Goal: Complete application form

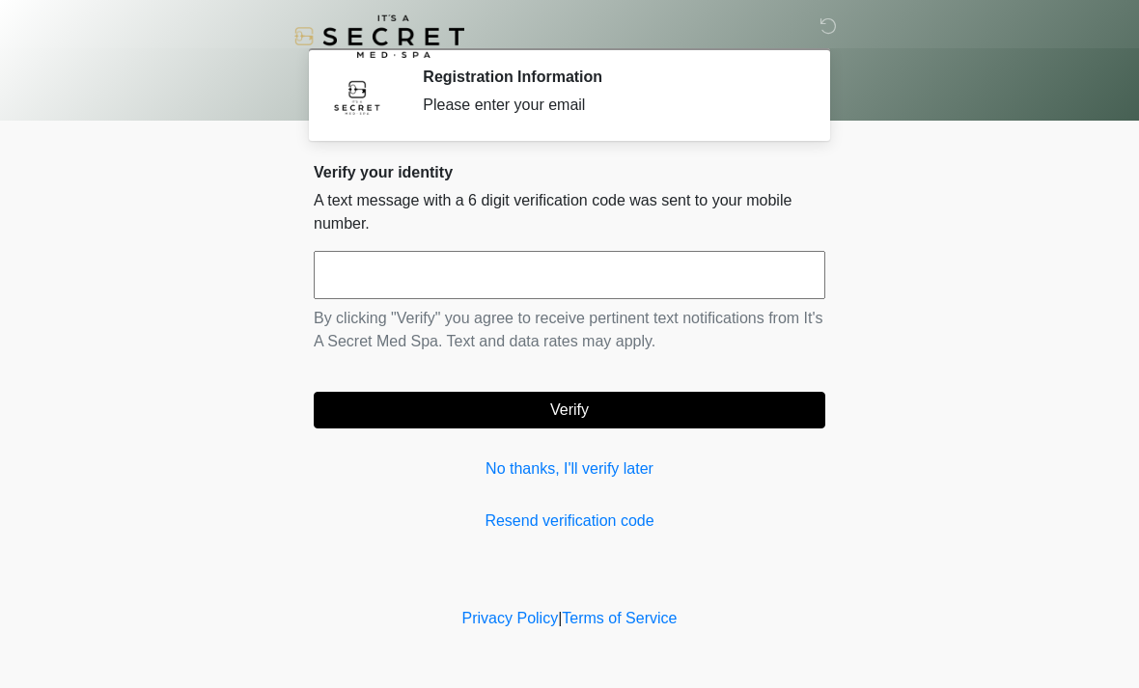
click at [361, 276] on input "text" at bounding box center [569, 275] width 511 height 48
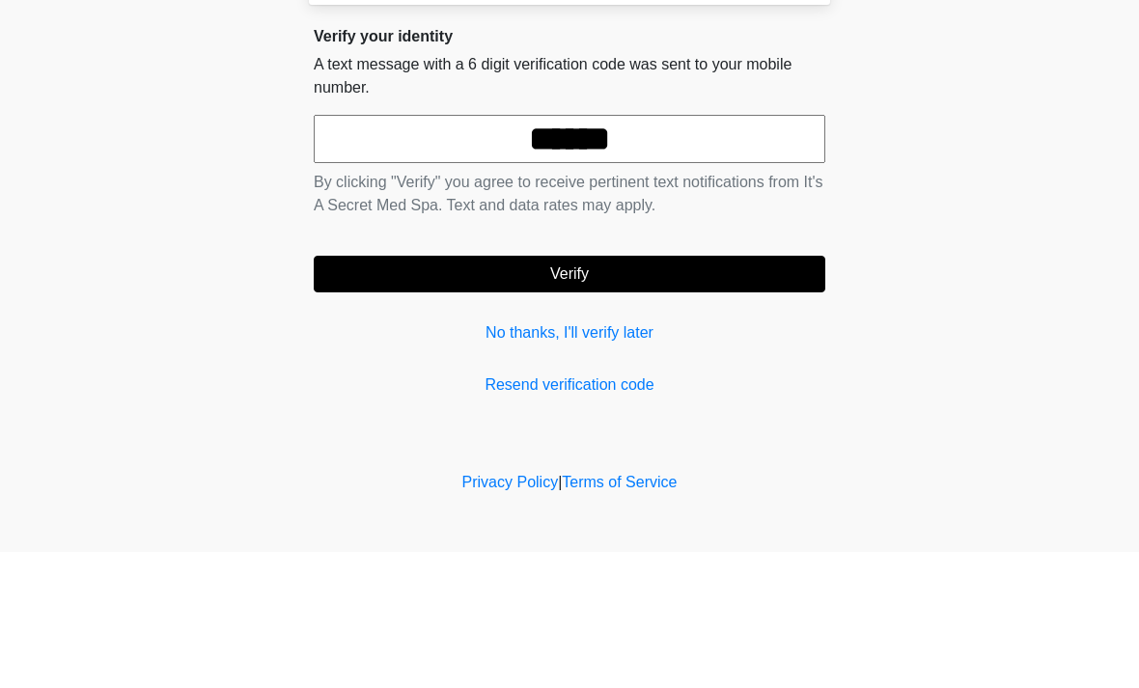
type input "******"
click at [611, 392] on button "Verify" at bounding box center [569, 410] width 511 height 37
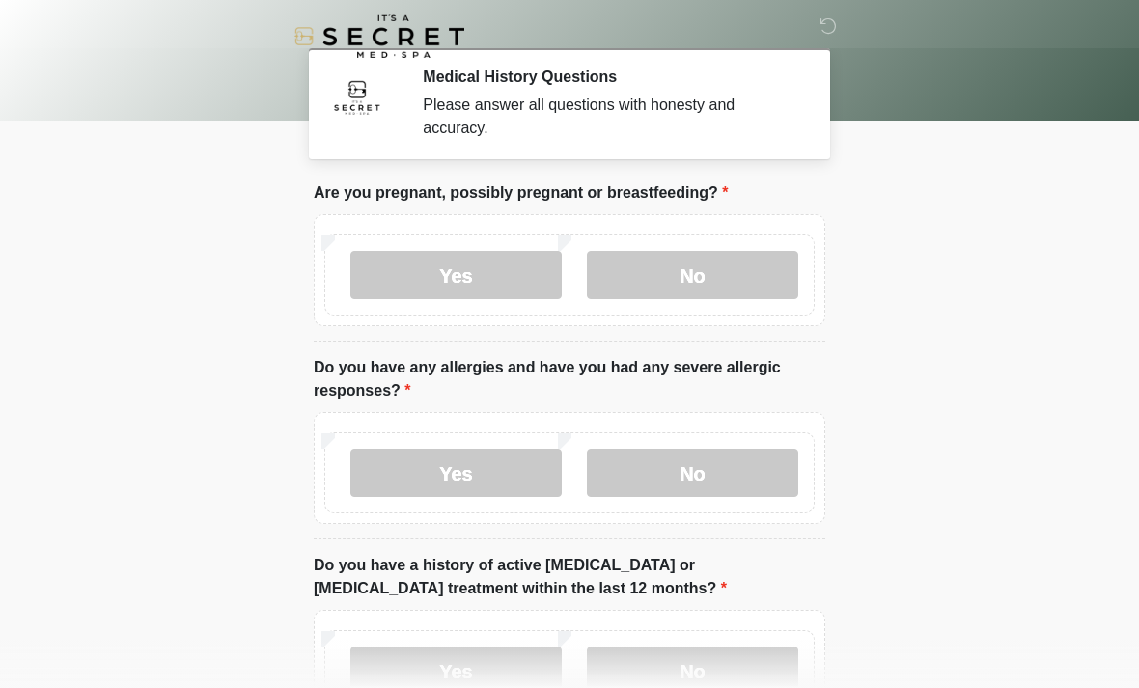
click at [728, 269] on label "No" at bounding box center [692, 275] width 211 height 48
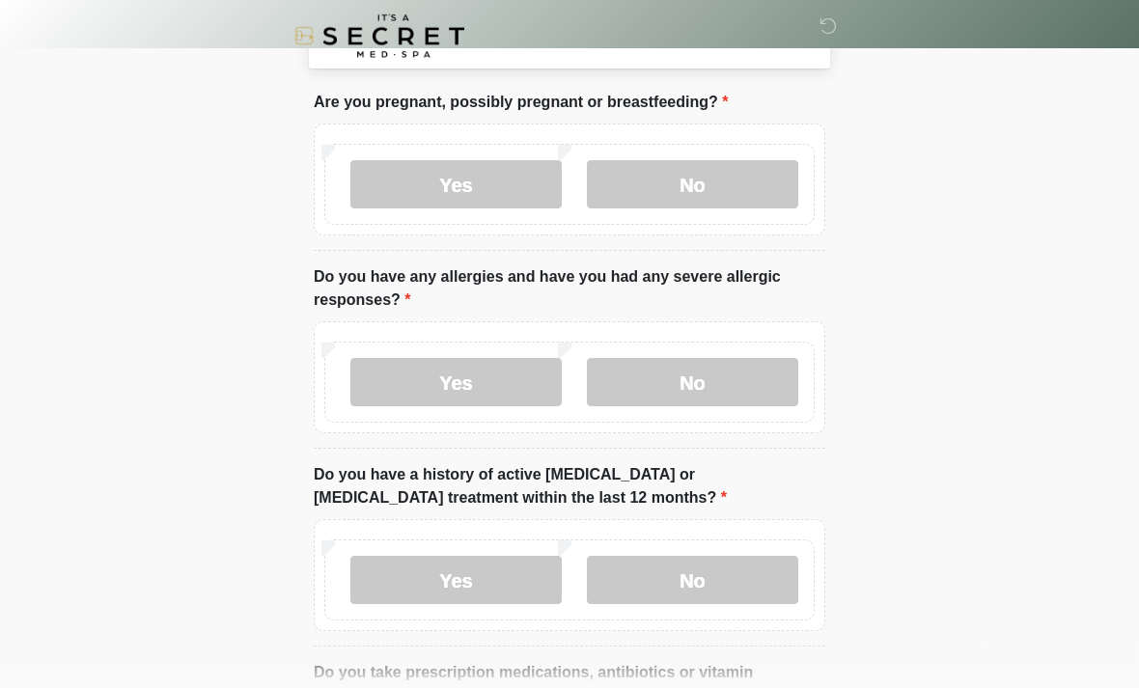
click at [726, 376] on label "No" at bounding box center [692, 383] width 211 height 48
click at [489, 375] on label "Yes" at bounding box center [455, 382] width 211 height 48
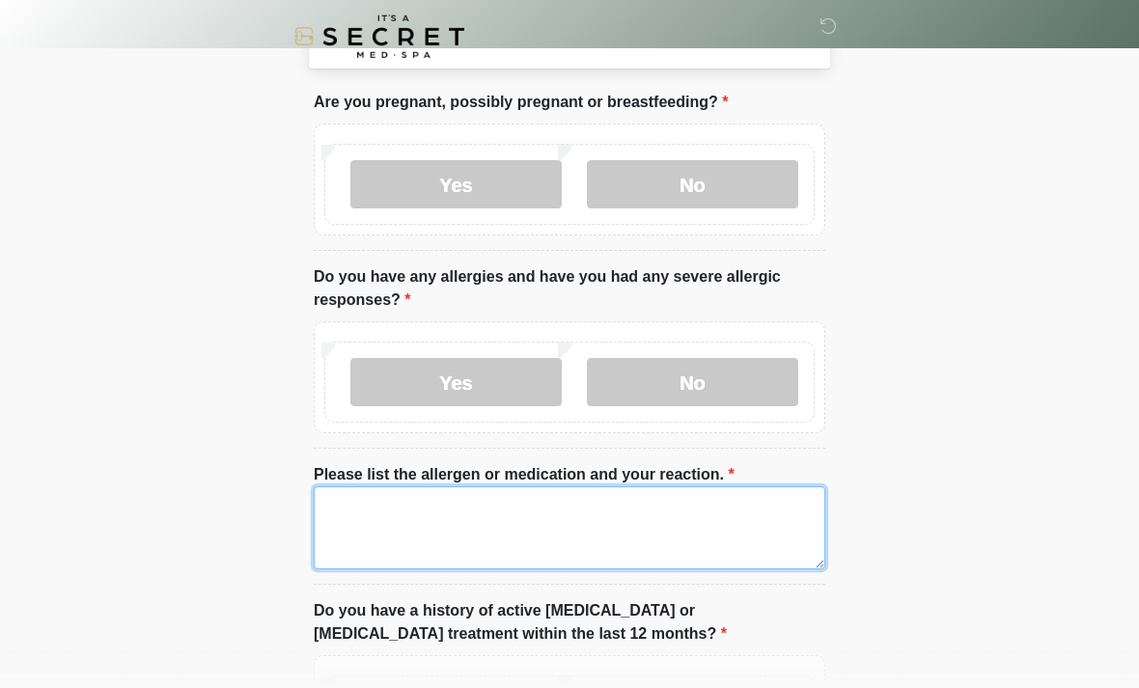
click at [664, 524] on textarea "Please list the allergen or medication and your reaction." at bounding box center [569, 527] width 511 height 83
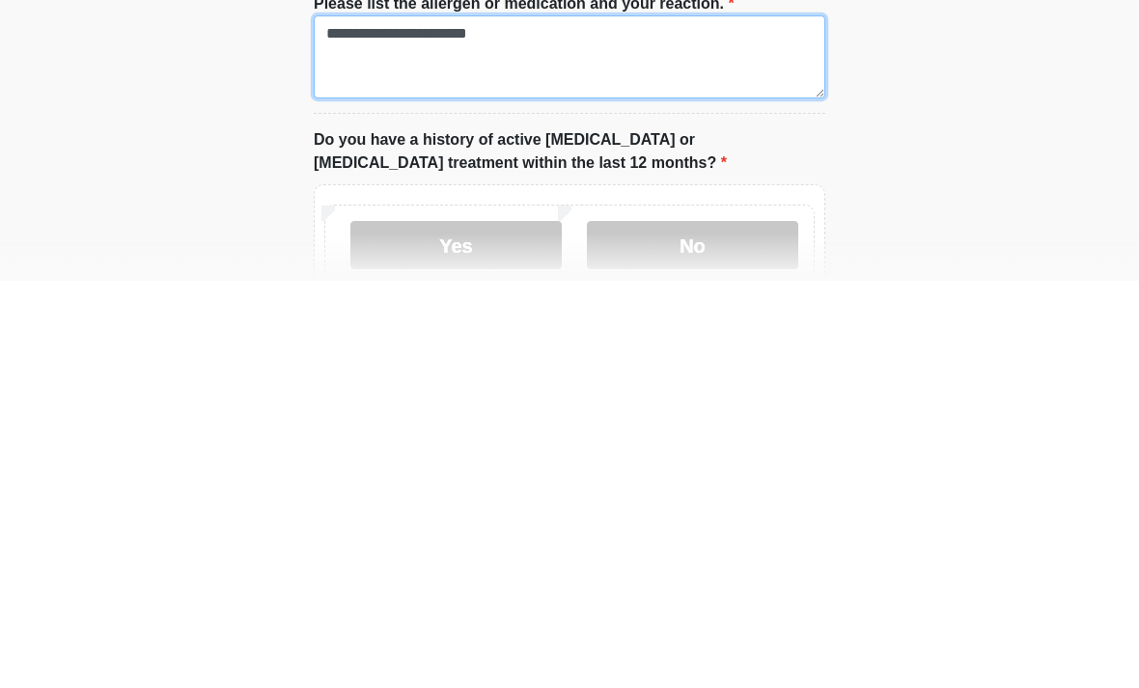
type textarea "**********"
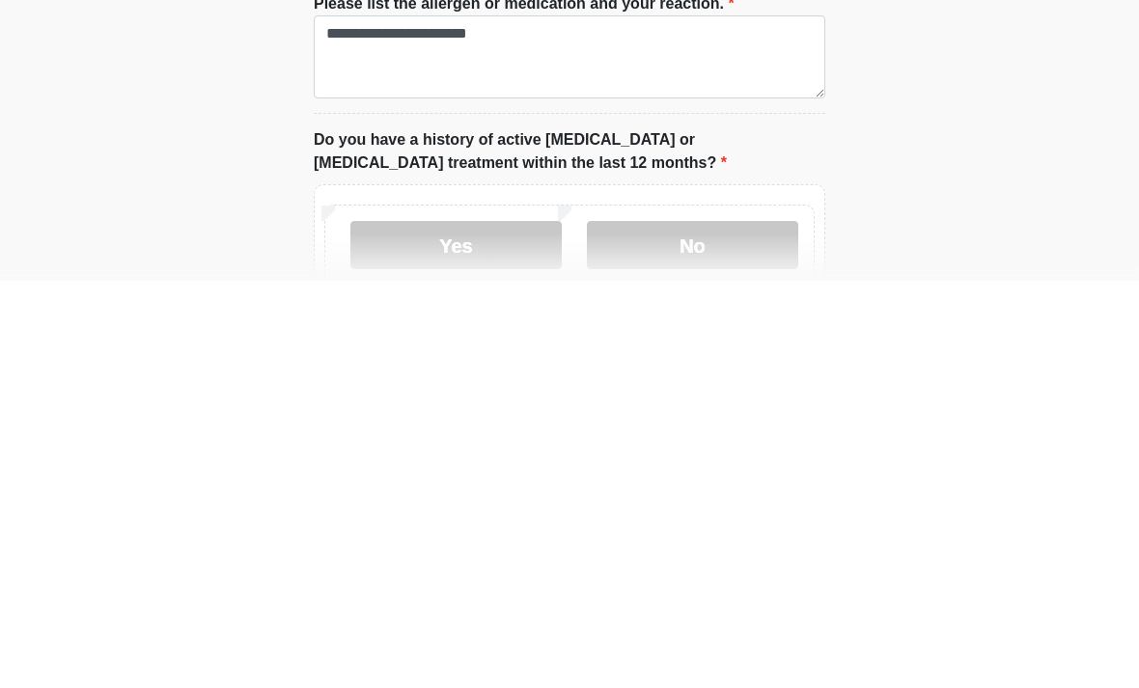
click at [744, 628] on label "No" at bounding box center [692, 652] width 211 height 48
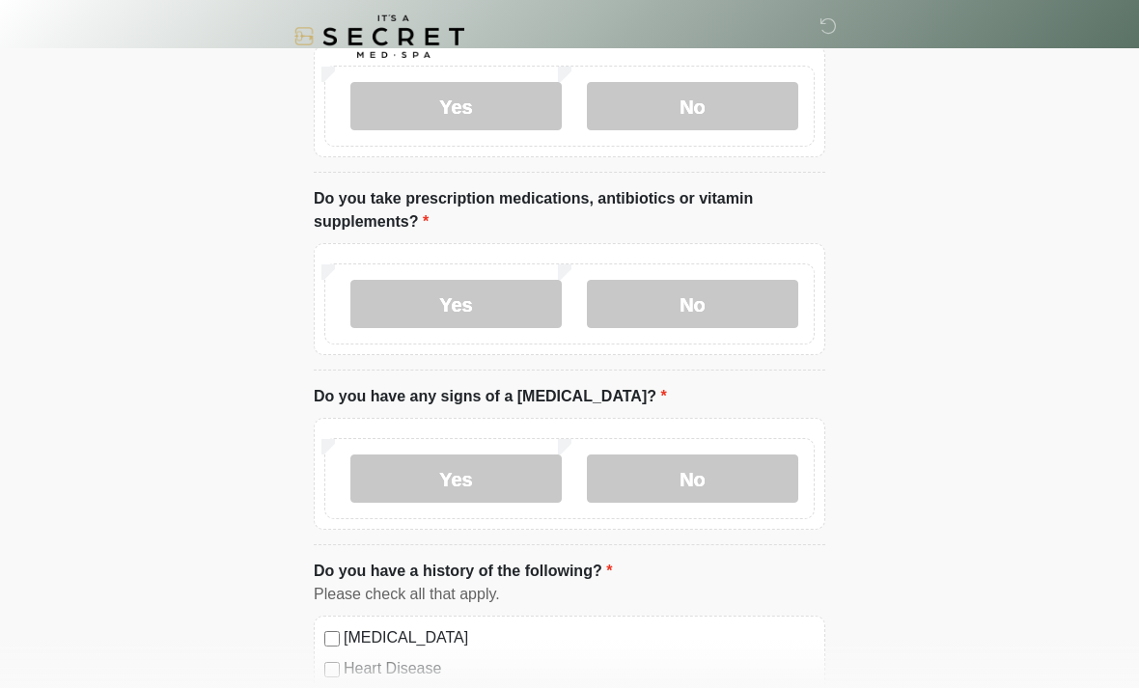
scroll to position [703, 0]
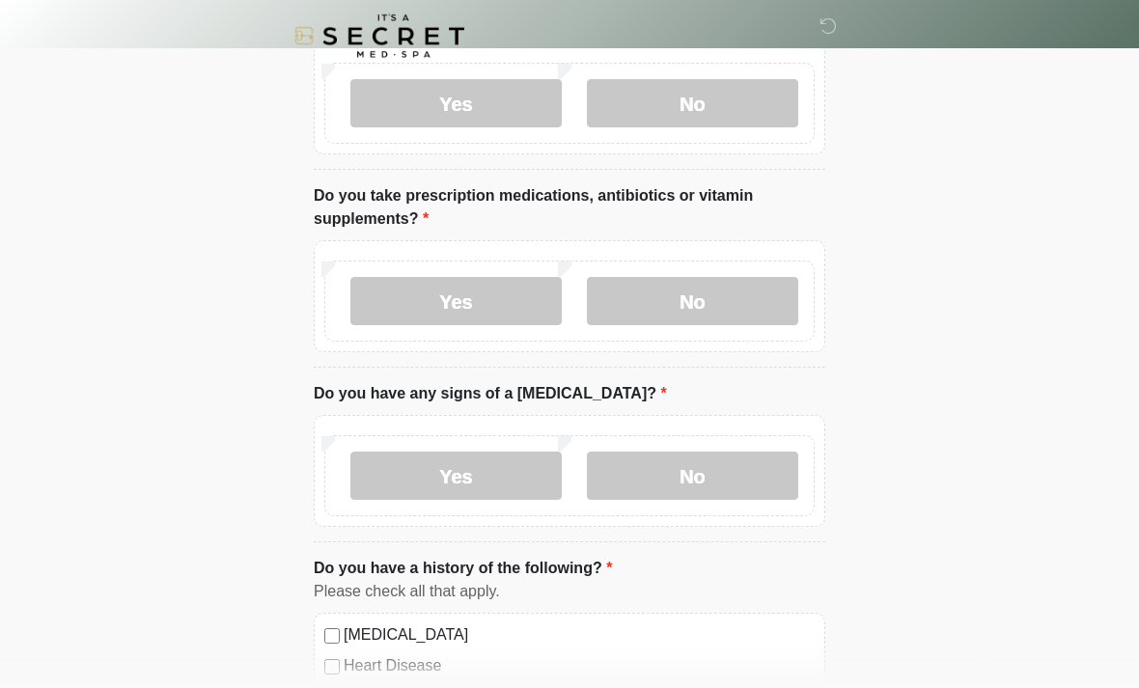
click at [495, 295] on label "Yes" at bounding box center [455, 302] width 211 height 48
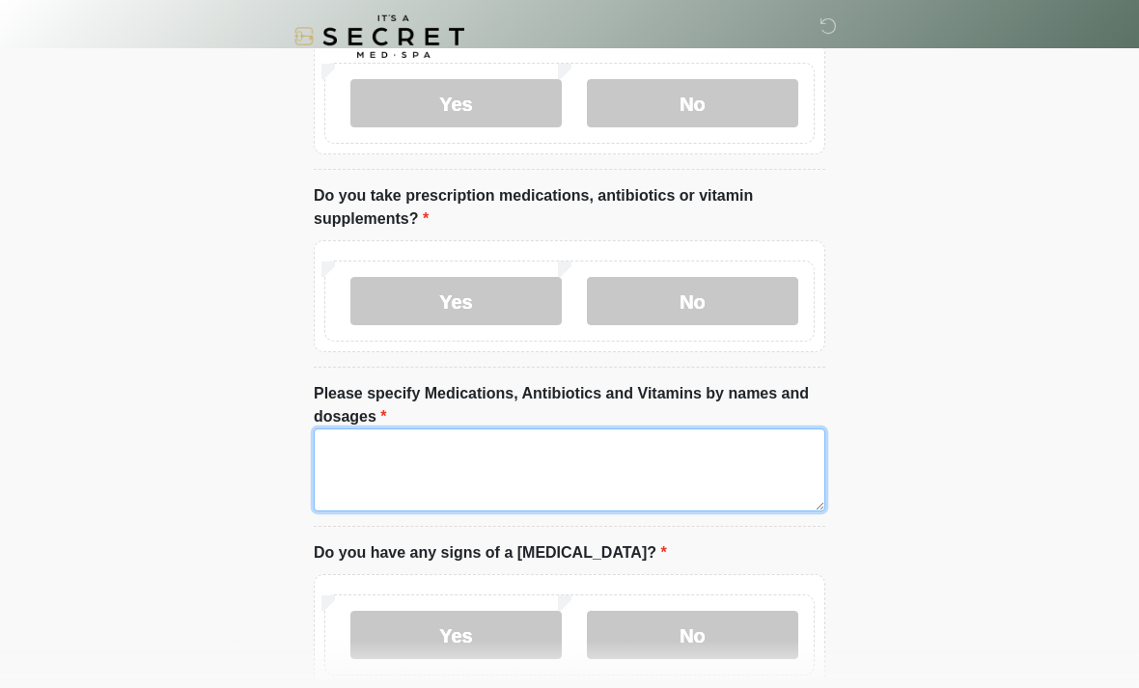
click at [481, 459] on textarea "Please specify Medications, Antibiotics and Vitamins by names and dosages" at bounding box center [569, 469] width 511 height 83
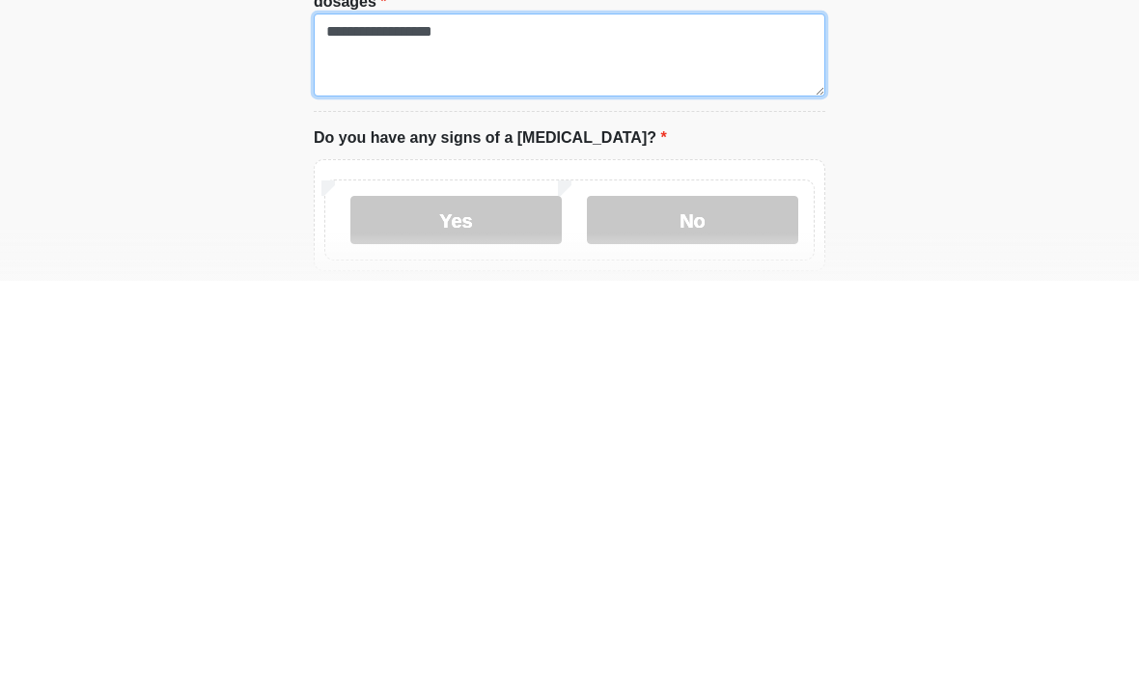
scroll to position [724, 0]
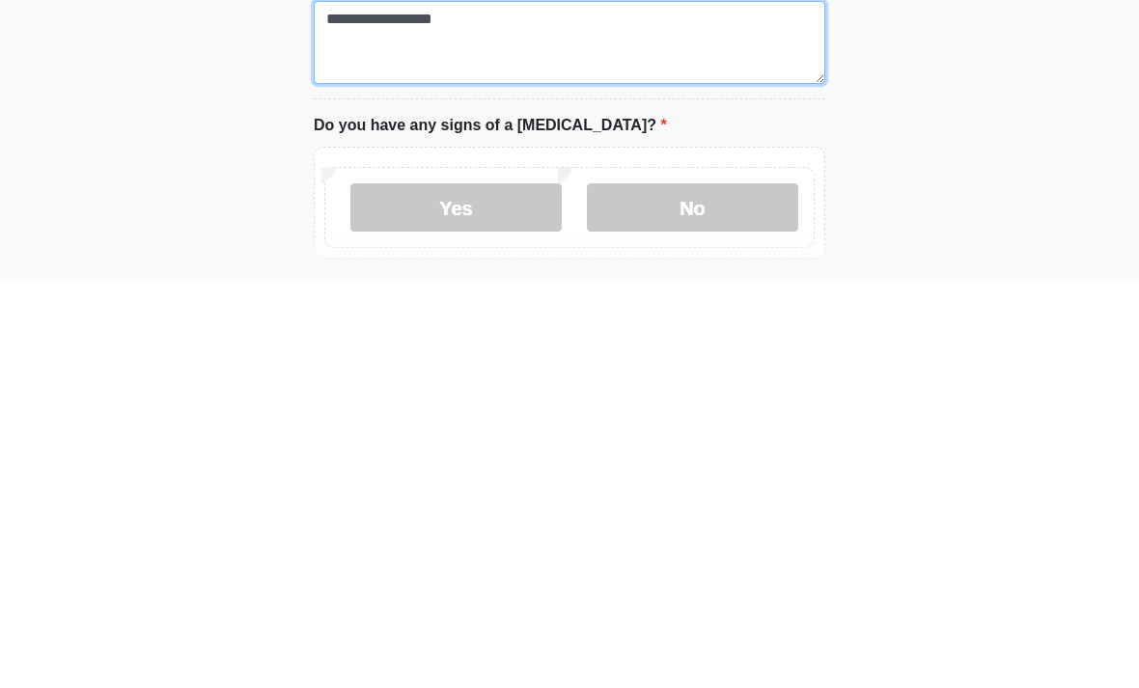
type textarea "**********"
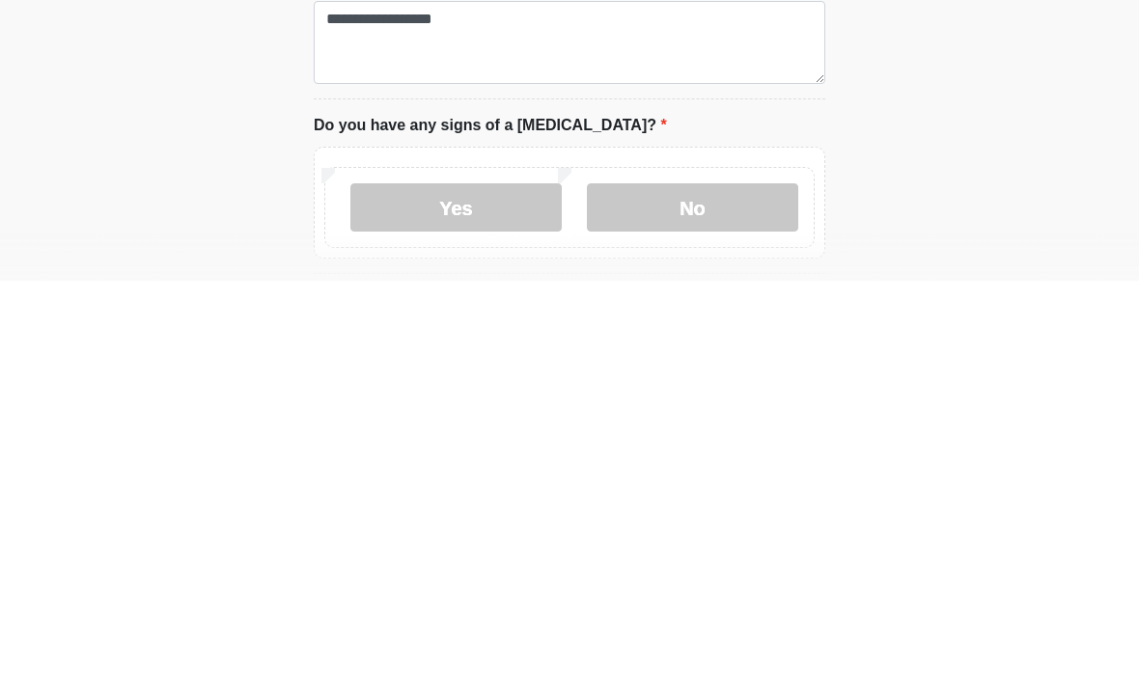
click at [747, 591] on label "No" at bounding box center [692, 615] width 211 height 48
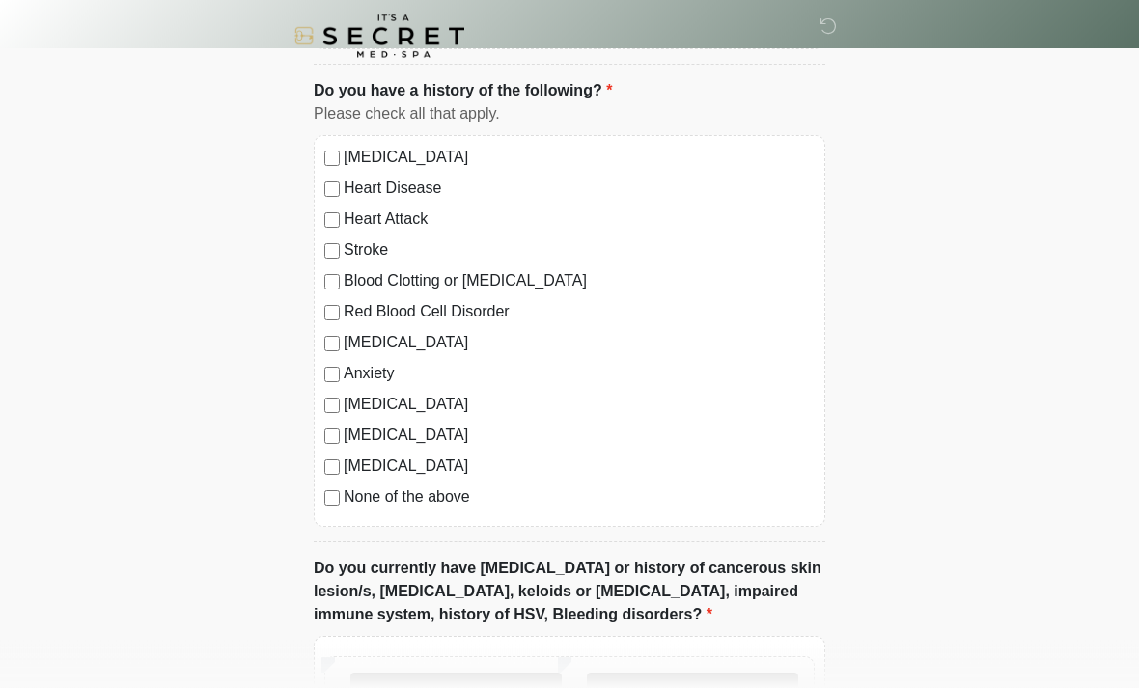
scroll to position [1340, 0]
click at [441, 487] on label "None of the above" at bounding box center [579, 496] width 471 height 23
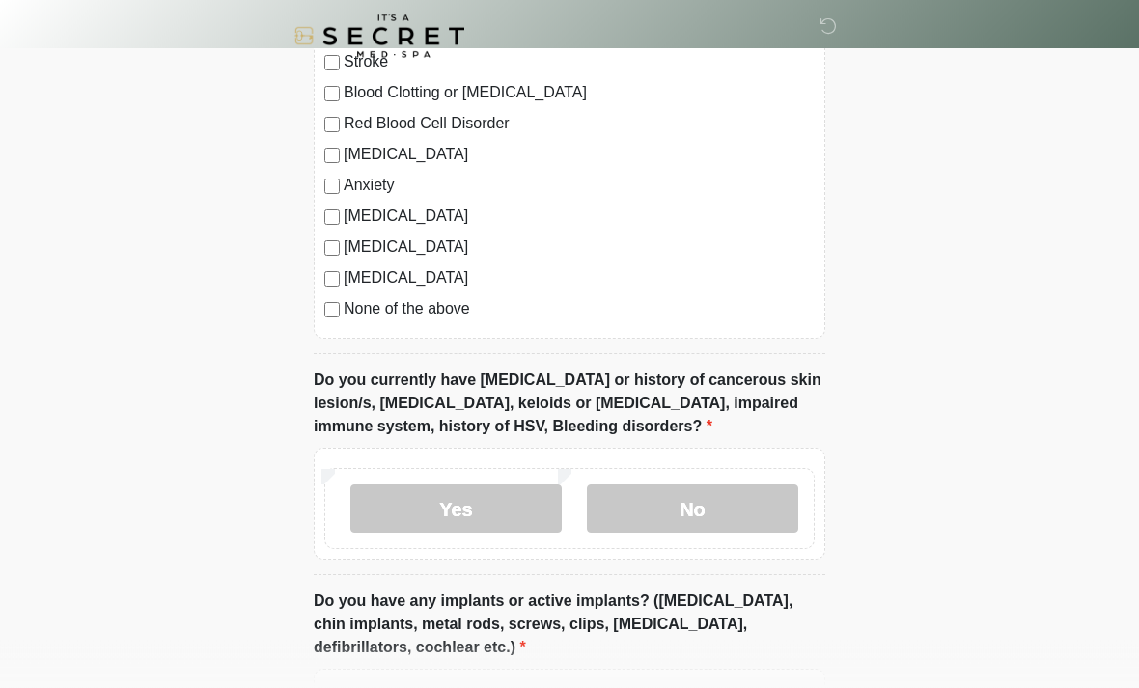
click at [757, 501] on label "No" at bounding box center [692, 509] width 211 height 48
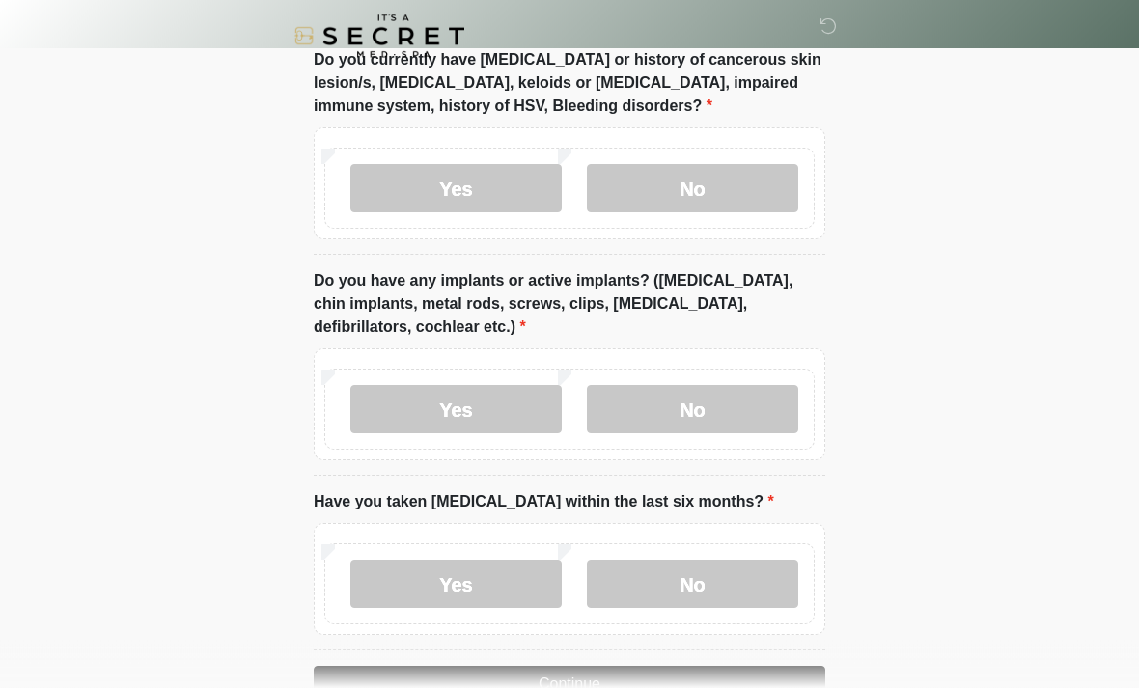
click at [733, 412] on label "No" at bounding box center [692, 410] width 211 height 48
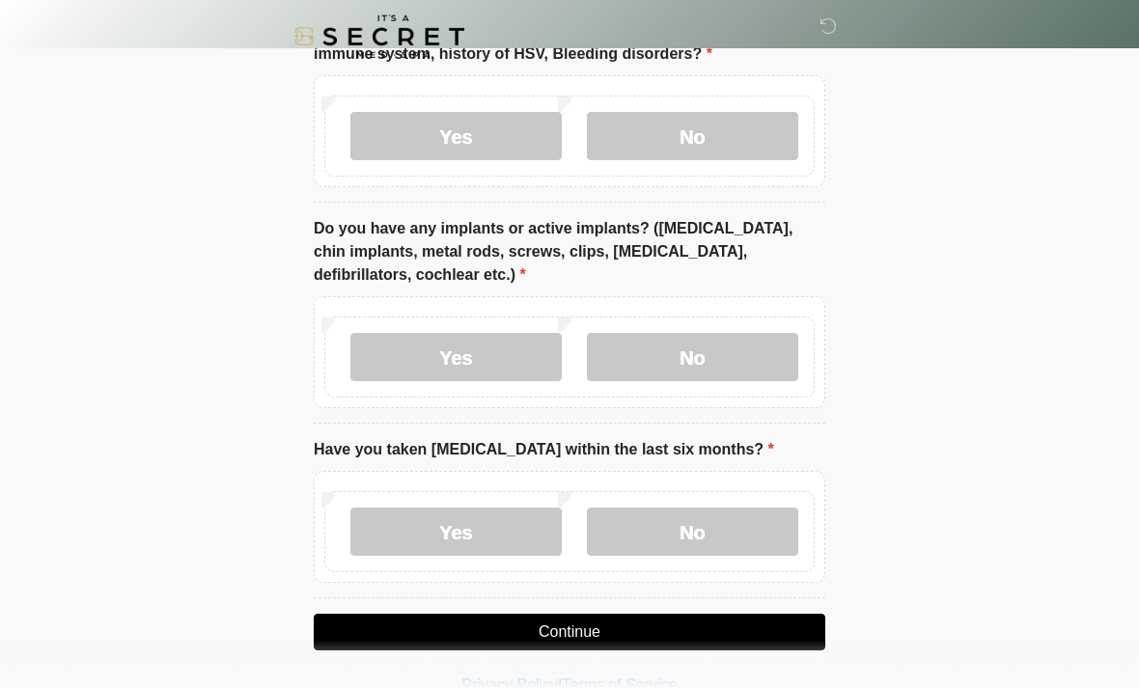
click at [750, 522] on label "No" at bounding box center [692, 532] width 211 height 48
click at [640, 625] on button "Continue" at bounding box center [569, 632] width 511 height 37
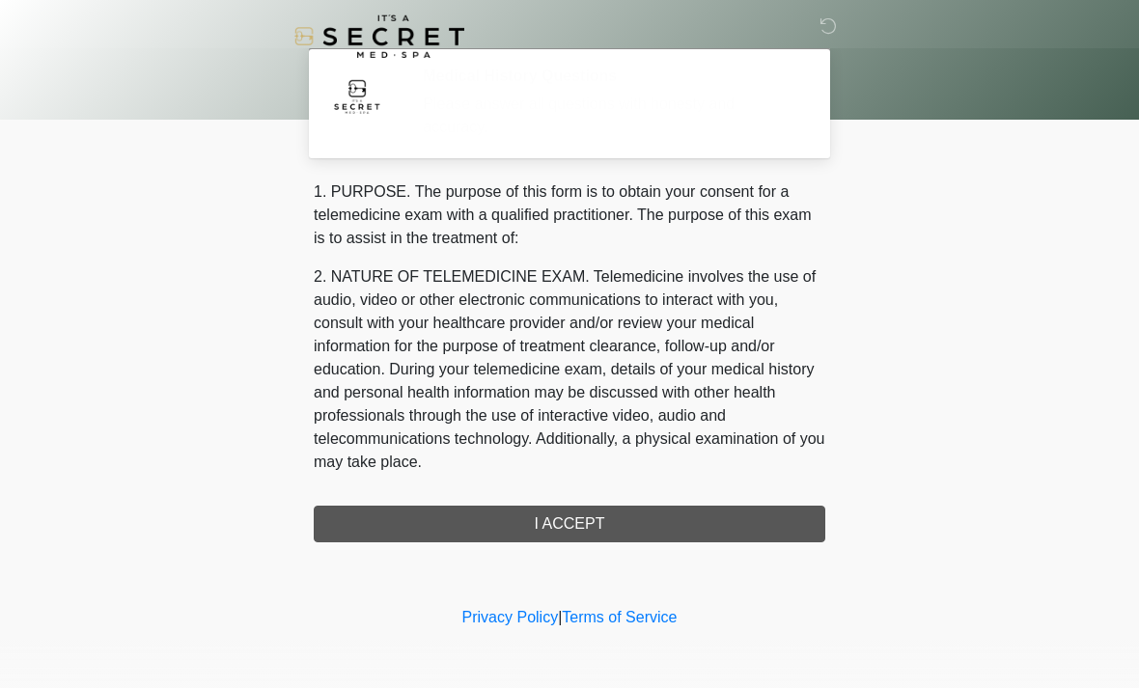
scroll to position [0, 0]
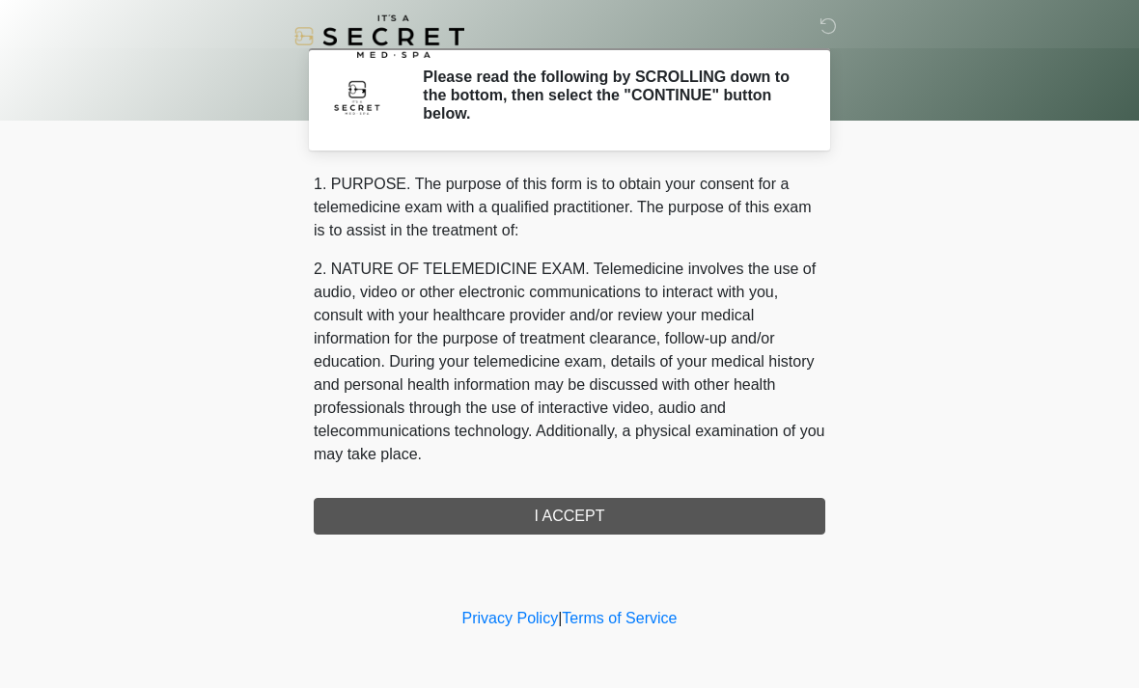
click at [633, 513] on div "1. PURPOSE. The purpose of this form is to obtain your consent for a telemedici…" at bounding box center [569, 354] width 511 height 362
click at [748, 511] on div "1. PURPOSE. The purpose of this form is to obtain your consent for a telemedici…" at bounding box center [569, 354] width 511 height 362
click at [714, 82] on h2 "Please read the following by SCROLLING down to the bottom, then select the "CON…" at bounding box center [609, 96] width 373 height 56
click at [642, 520] on div "1. PURPOSE. The purpose of this form is to obtain your consent for a telemedici…" at bounding box center [569, 354] width 511 height 362
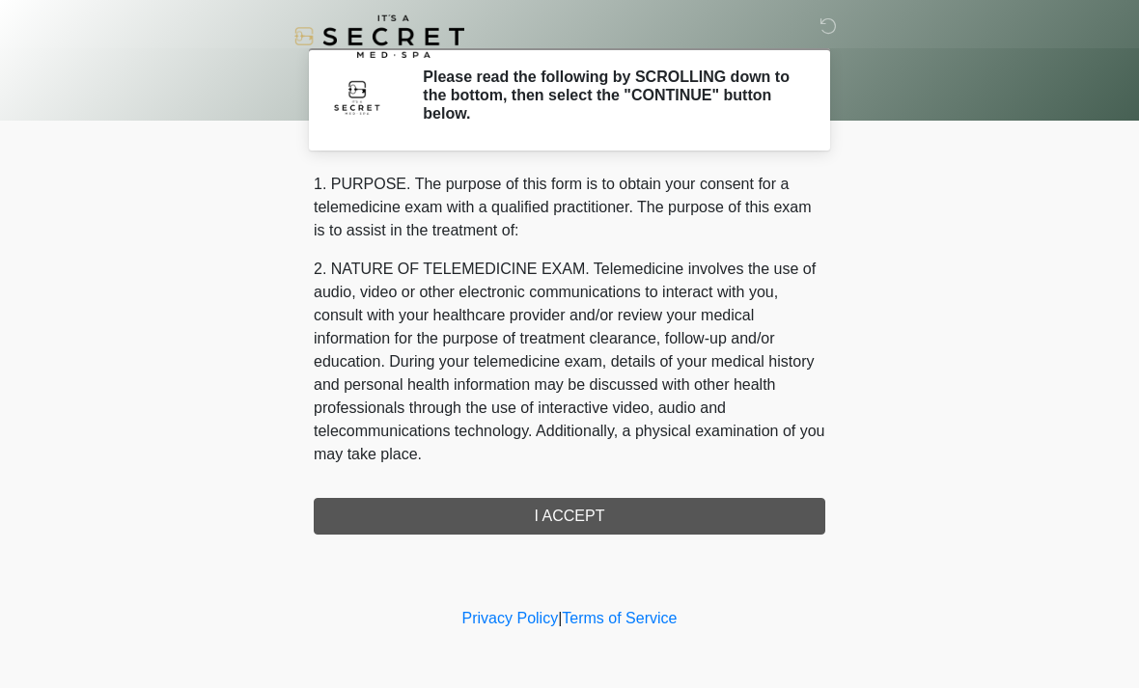
click at [574, 518] on div "1. PURPOSE. The purpose of this form is to obtain your consent for a telemedici…" at bounding box center [569, 354] width 511 height 362
click at [577, 506] on div "1. PURPOSE. The purpose of this form is to obtain your consent for a telemedici…" at bounding box center [569, 354] width 511 height 362
click at [384, 87] on img at bounding box center [357, 97] width 58 height 58
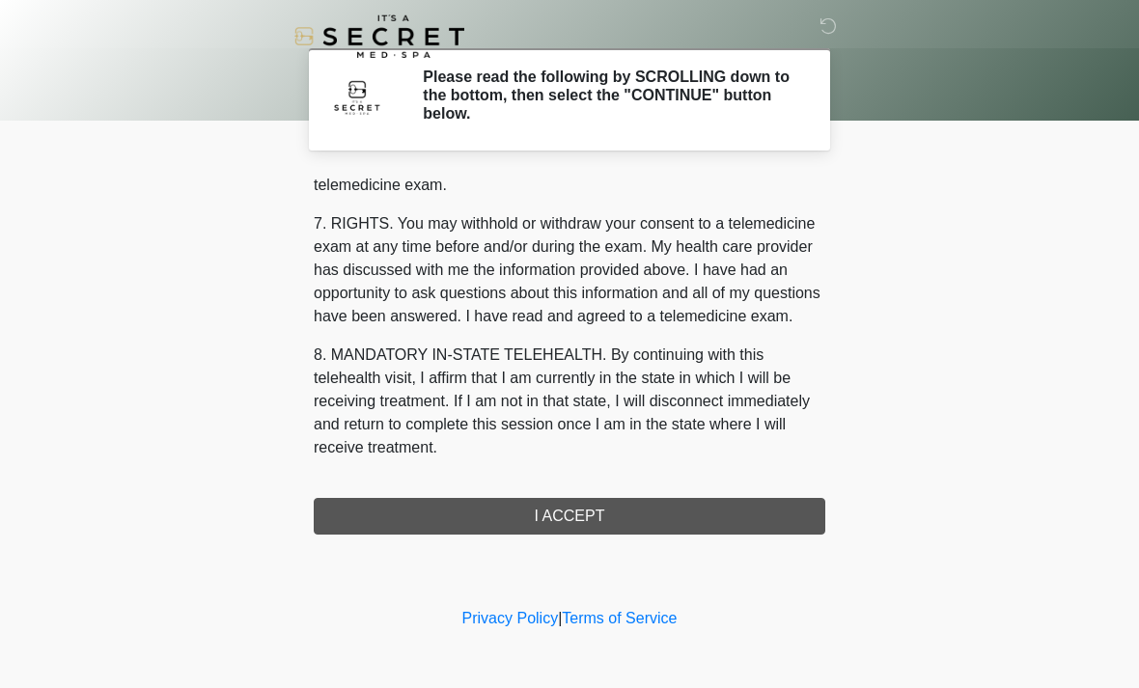
scroll to position [817, 0]
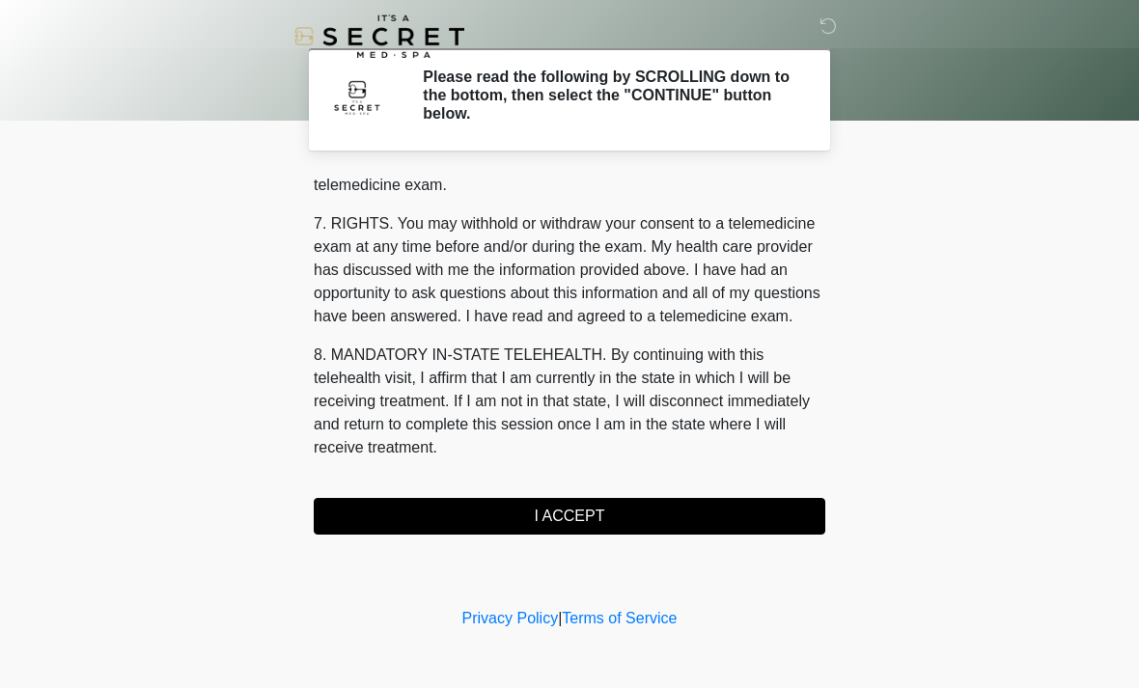
click at [603, 508] on button "I ACCEPT" at bounding box center [569, 516] width 511 height 37
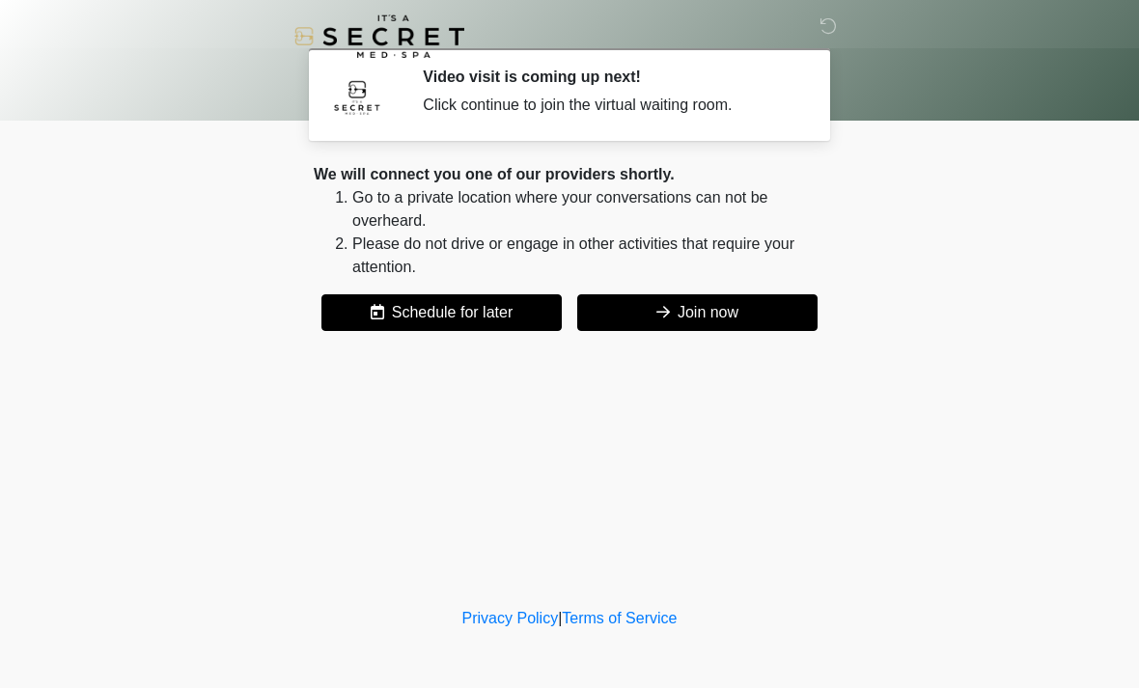
click at [735, 310] on button "Join now" at bounding box center [697, 312] width 240 height 37
